Goal: Task Accomplishment & Management: Manage account settings

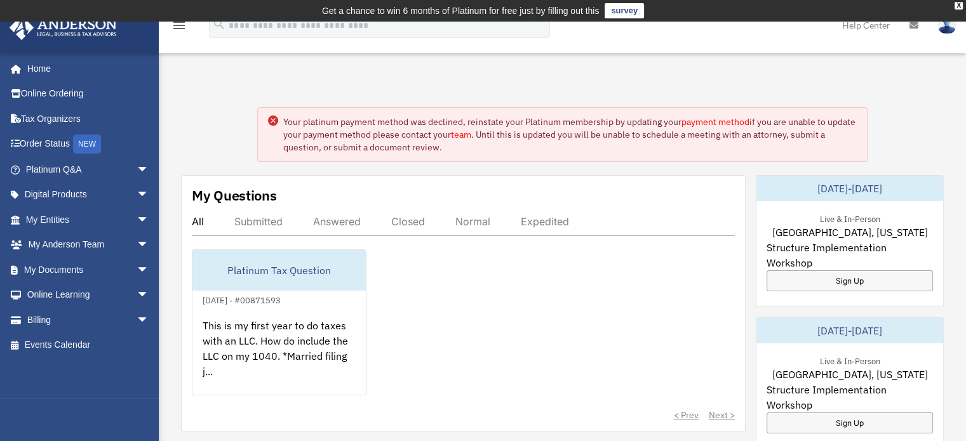
click at [945, 30] on img at bounding box center [946, 25] width 19 height 18
click at [947, 25] on img at bounding box center [946, 25] width 19 height 18
click at [41, 69] on link "Home" at bounding box center [88, 68] width 159 height 25
click at [178, 27] on icon "menu" at bounding box center [178, 25] width 15 height 15
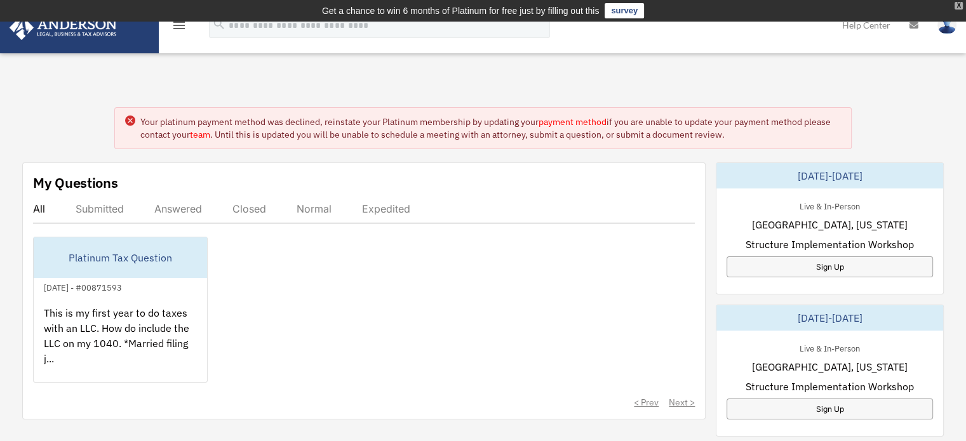
click at [958, 3] on div "X" at bounding box center [958, 6] width 8 height 8
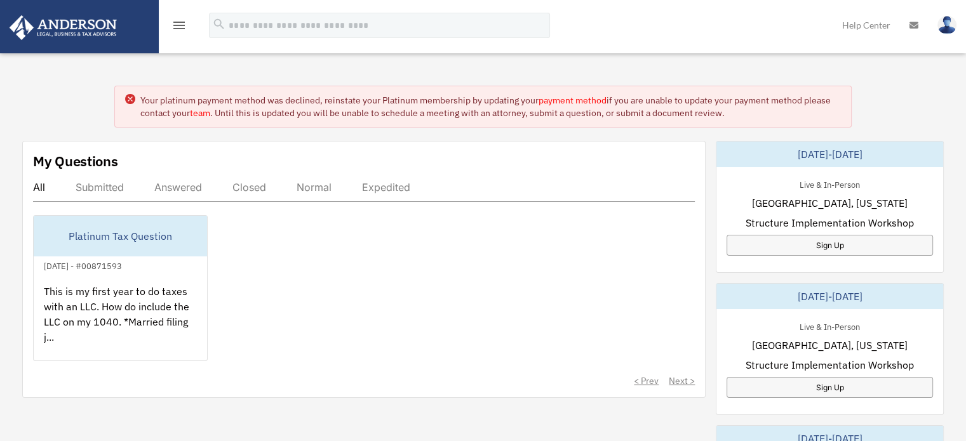
click at [944, 22] on img at bounding box center [946, 25] width 19 height 18
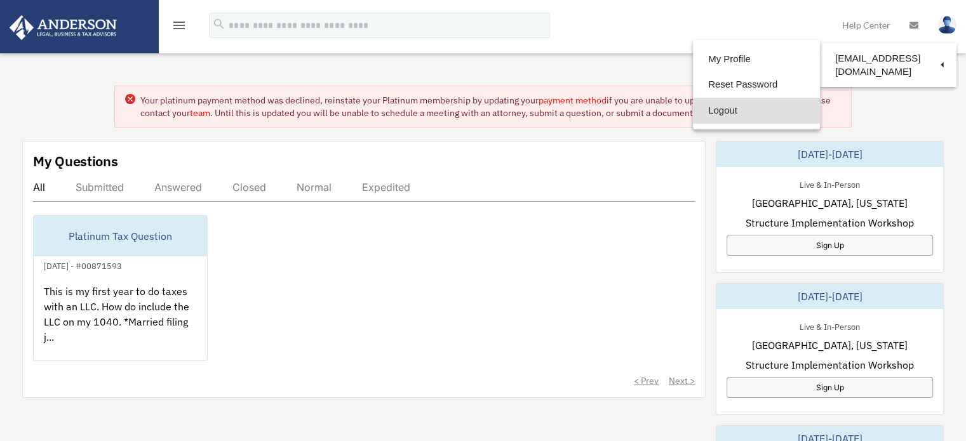
click at [709, 109] on link "Logout" at bounding box center [756, 111] width 127 height 26
